Goal: Transaction & Acquisition: Download file/media

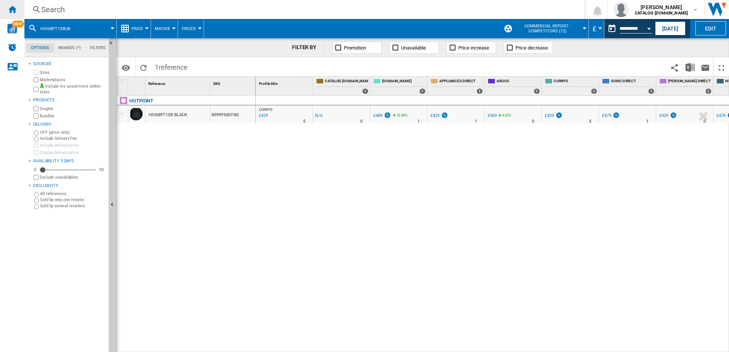
click at [11, 10] on ng-md-icon "Home" at bounding box center [12, 9] width 9 height 9
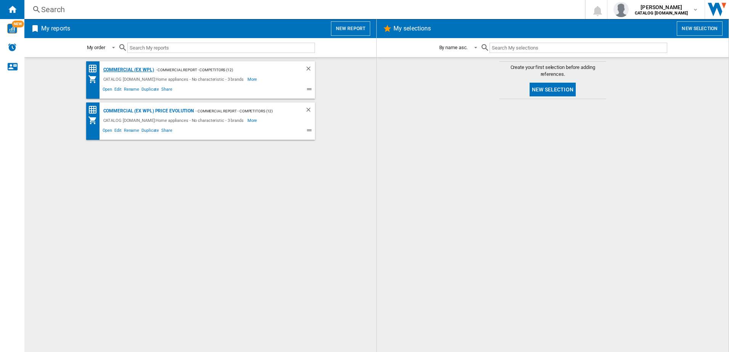
click at [122, 66] on div "Commercial (ex WPL)" at bounding box center [127, 70] width 53 height 10
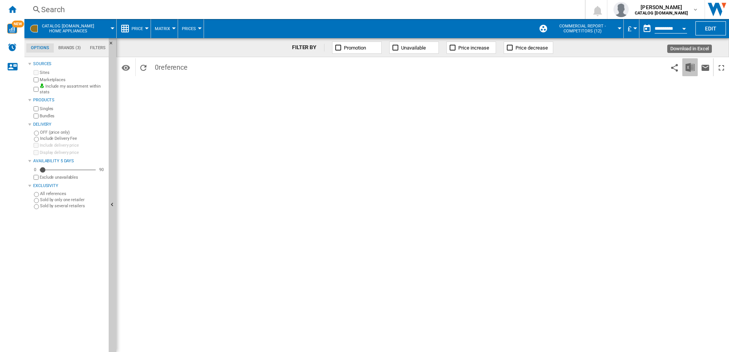
click at [686, 69] on img "Download in Excel" at bounding box center [690, 67] width 9 height 9
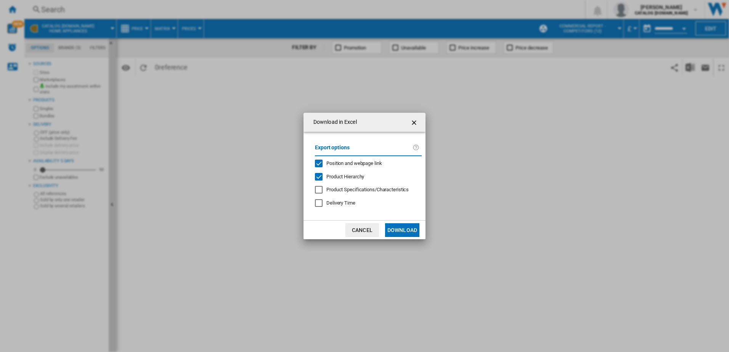
click at [320, 162] on div "Position and webpage link" at bounding box center [319, 164] width 8 height 8
click at [406, 227] on button "Download" at bounding box center [402, 230] width 34 height 14
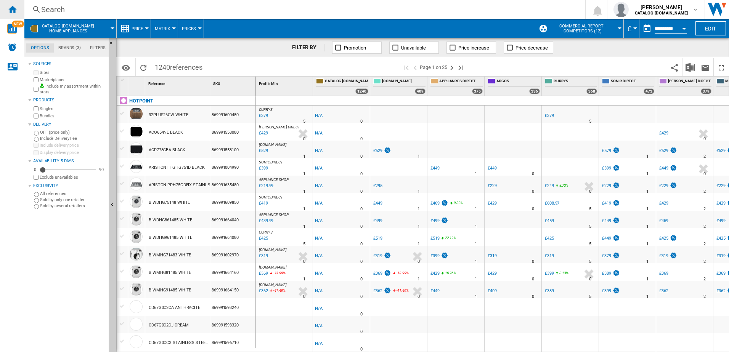
click at [11, 8] on ng-md-icon "Home" at bounding box center [12, 9] width 9 height 9
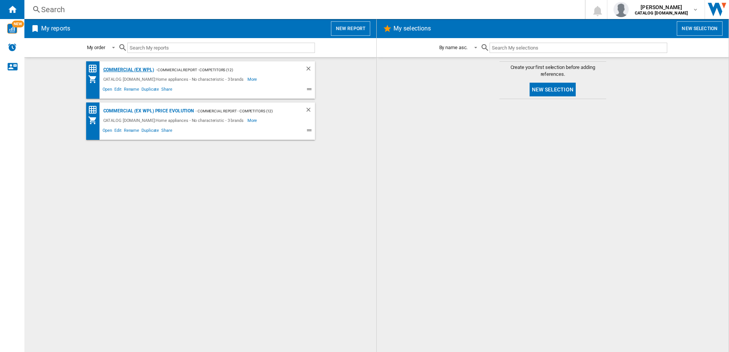
click at [124, 67] on div "Commercial (ex WPL)" at bounding box center [127, 70] width 53 height 10
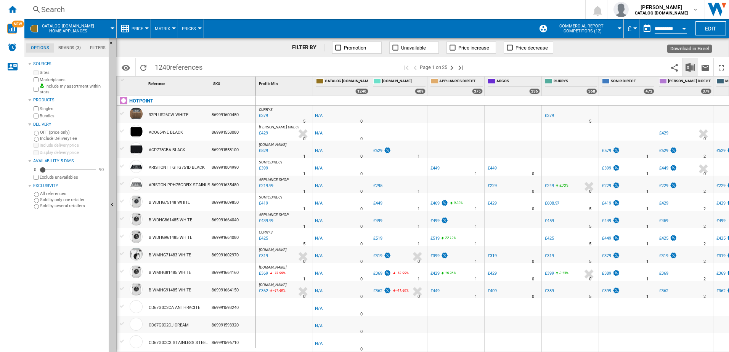
click at [689, 69] on img "Download in Excel" at bounding box center [690, 67] width 9 height 9
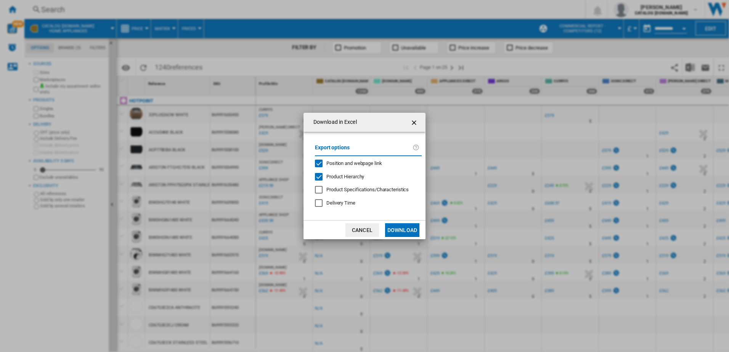
drag, startPoint x: 322, startPoint y: 163, endPoint x: 349, endPoint y: 198, distance: 44.6
click at [320, 163] on div "Position and webpage link" at bounding box center [319, 164] width 8 height 8
click at [402, 227] on button "Download" at bounding box center [402, 230] width 34 height 14
